Goal: Information Seeking & Learning: Learn about a topic

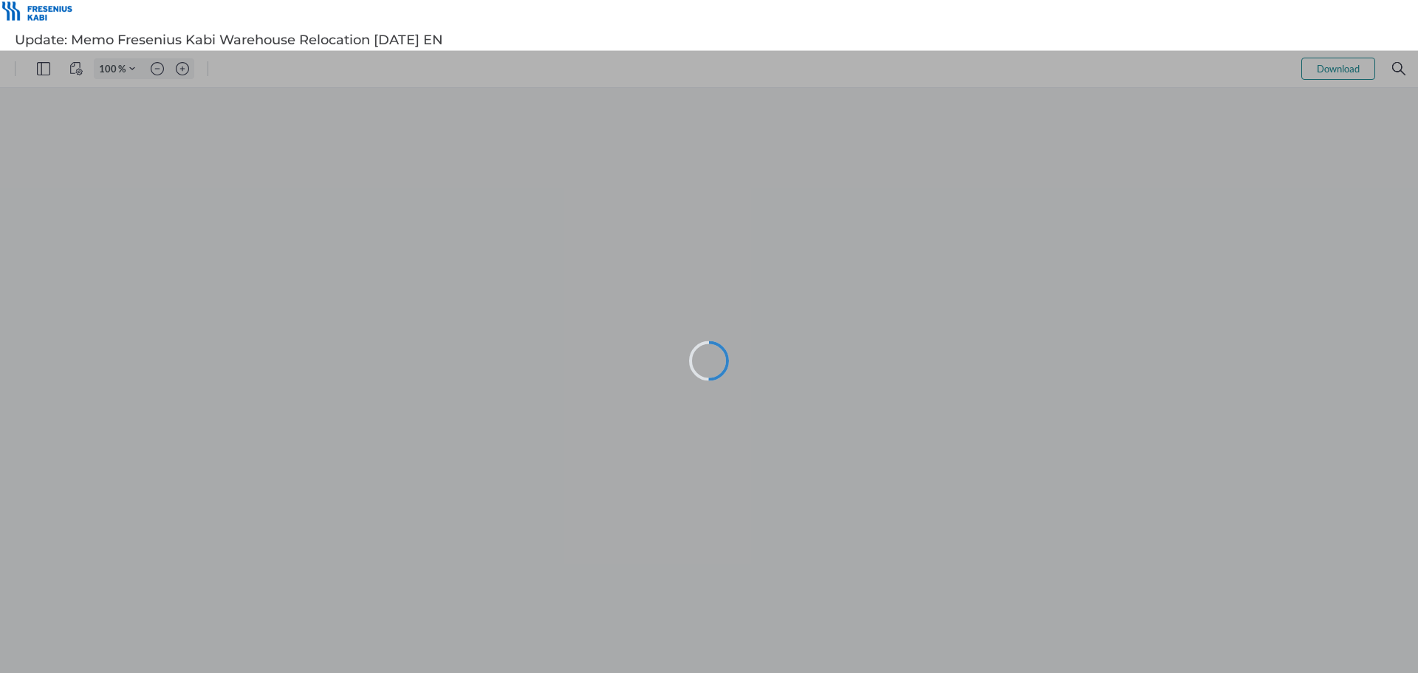
type input "99"
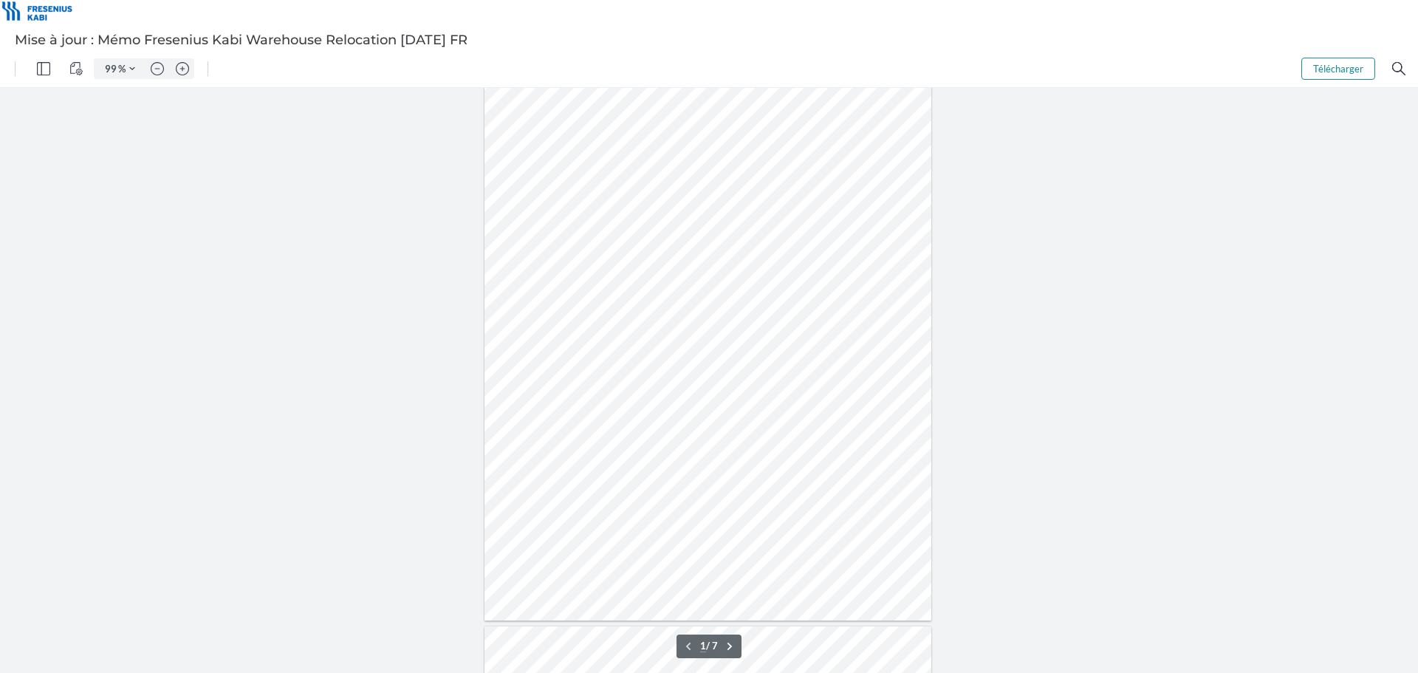
scroll to position [74, 0]
type input "1"
